Goal: Check status: Check status

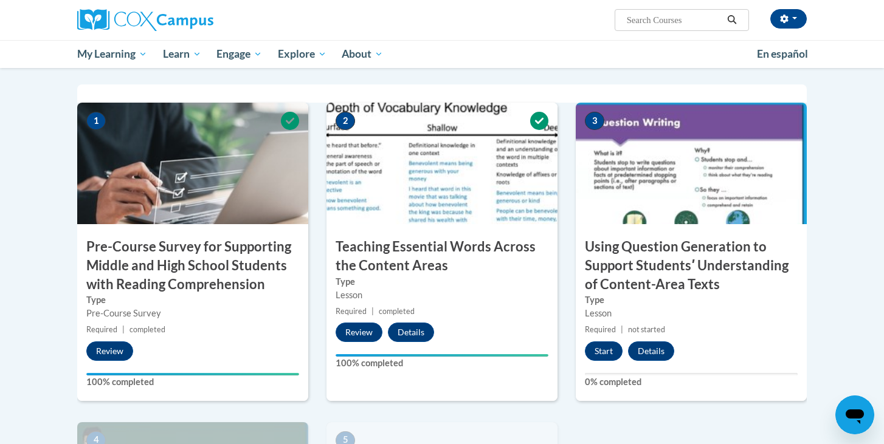
scroll to position [271, 0]
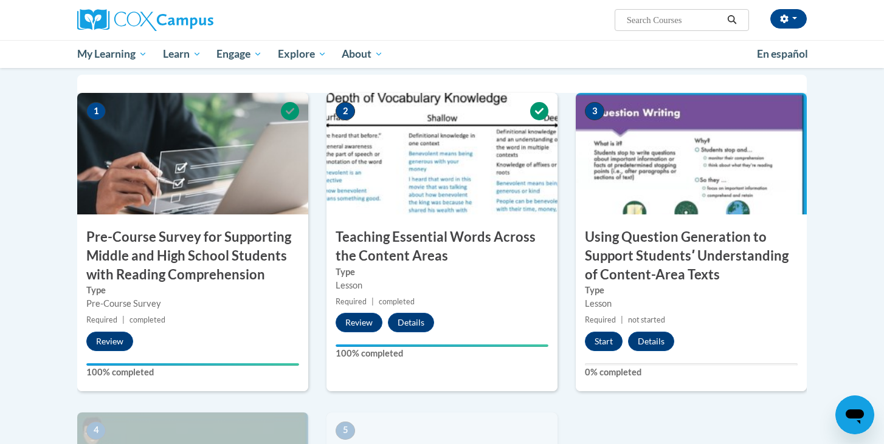
click at [687, 147] on img at bounding box center [691, 154] width 231 height 122
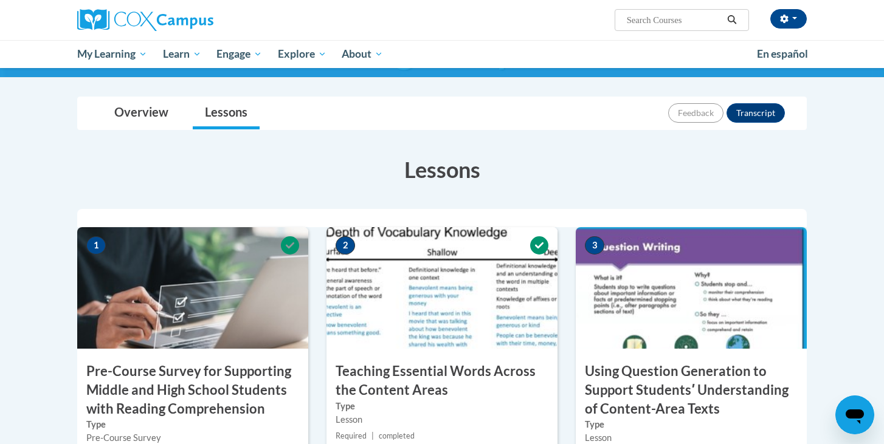
scroll to position [0, 0]
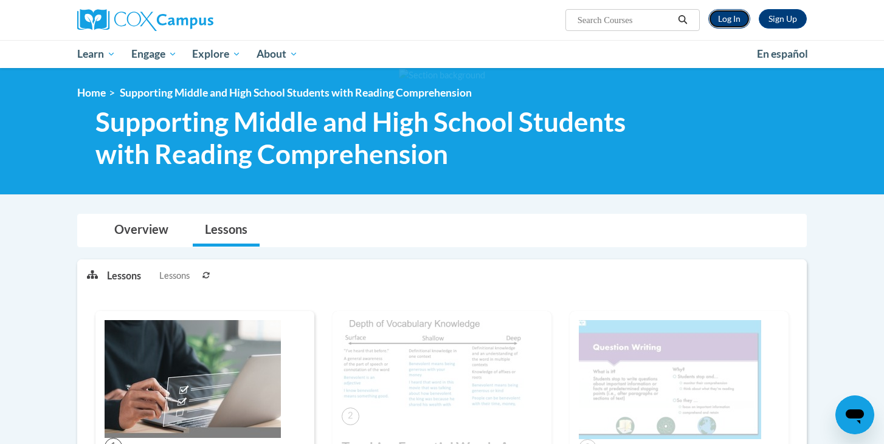
click at [726, 21] on link "Log In" at bounding box center [729, 18] width 42 height 19
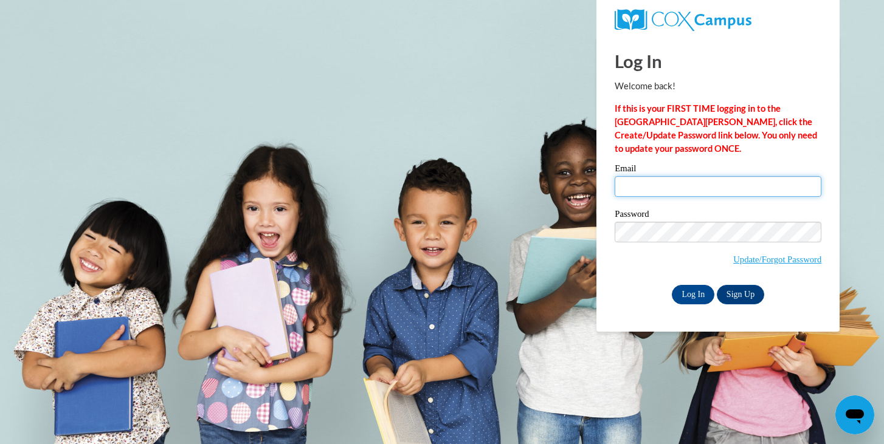
type input "mmccarthy@westfordk12.us"
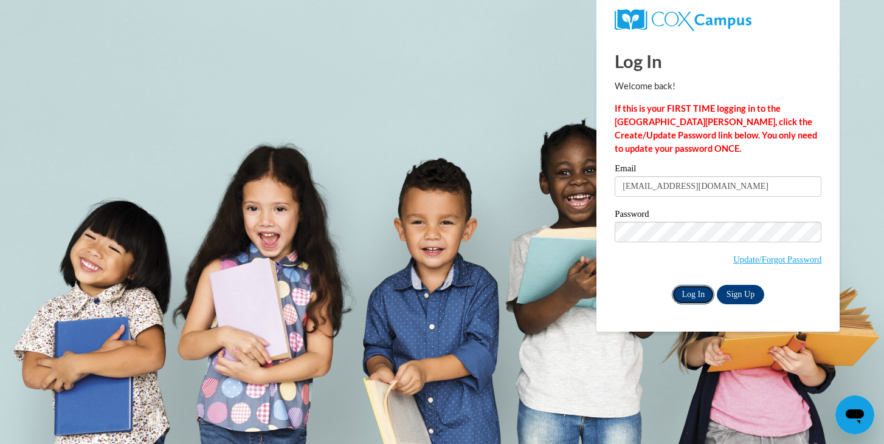
click at [690, 301] on input "Log In" at bounding box center [693, 294] width 43 height 19
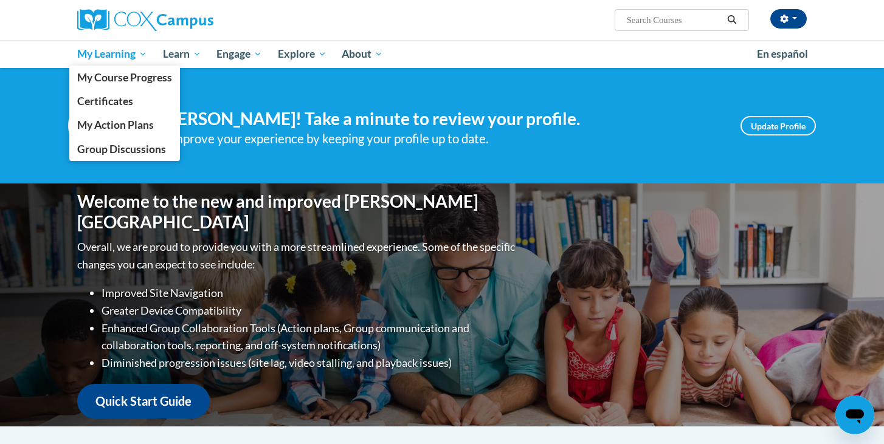
click at [101, 53] on span "My Learning" at bounding box center [112, 54] width 70 height 15
click at [103, 71] on span "My Course Progress" at bounding box center [124, 77] width 95 height 13
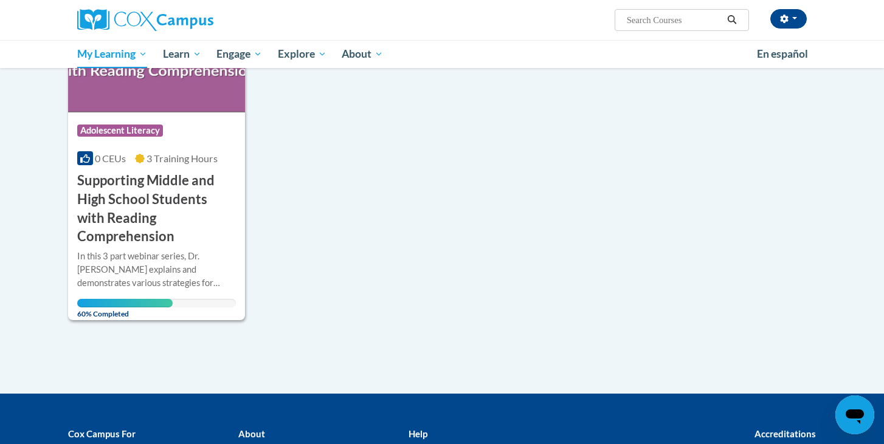
scroll to position [227, 0]
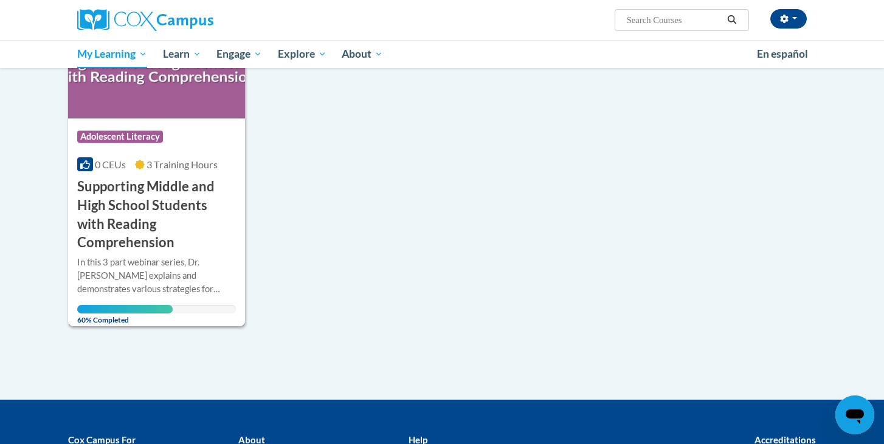
click at [169, 205] on h3 "Supporting Middle and High School Students with Reading Comprehension" at bounding box center [156, 214] width 159 height 75
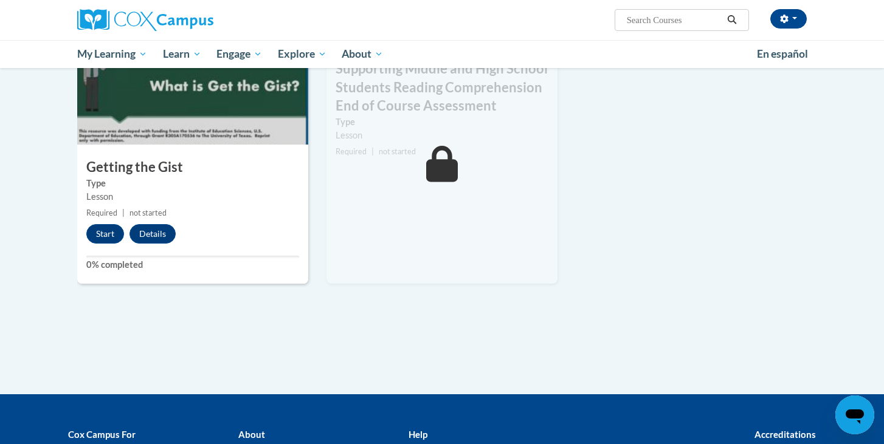
scroll to position [660, 0]
